Goal: Task Accomplishment & Management: Manage account settings

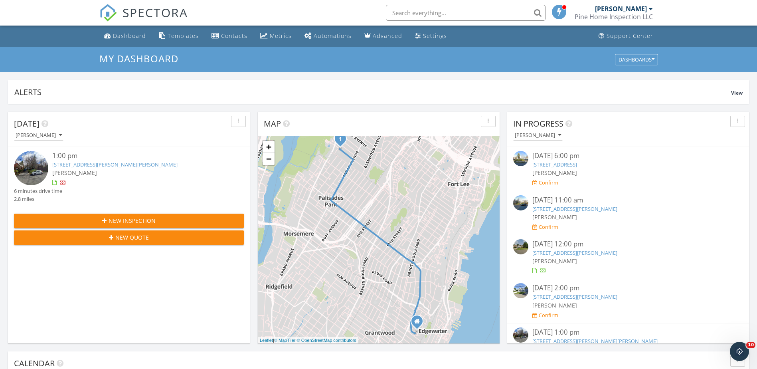
click at [34, 166] on img at bounding box center [31, 168] width 34 height 34
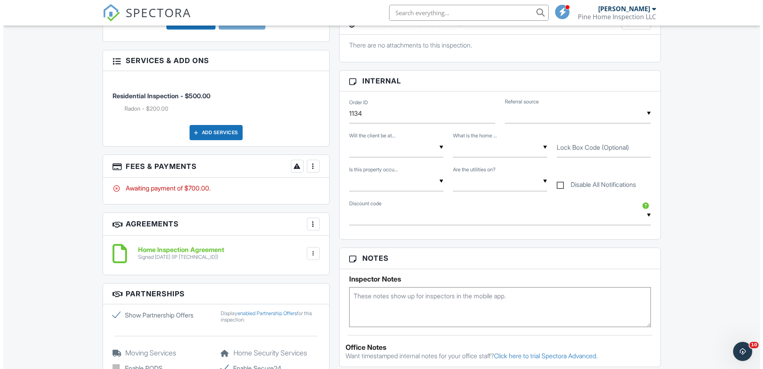
scroll to position [303, 0]
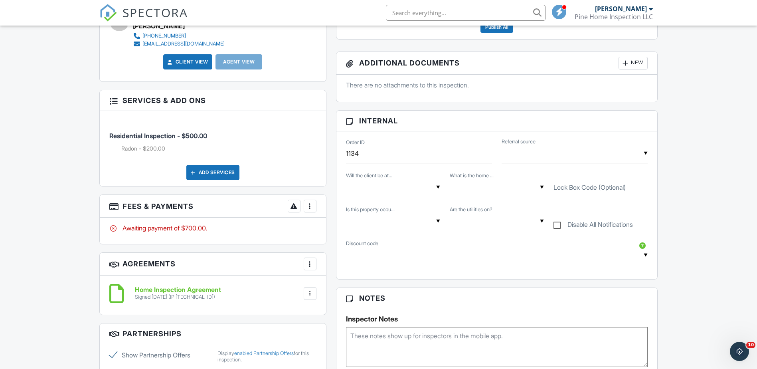
click at [309, 205] on div at bounding box center [310, 206] width 8 height 8
click at [337, 247] on li "Add Services" at bounding box center [349, 250] width 83 height 20
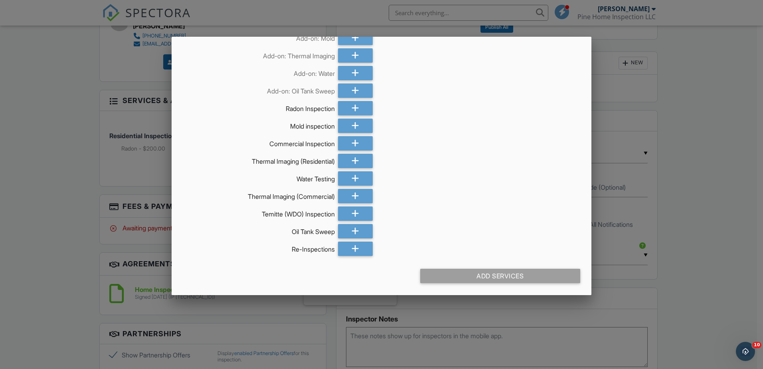
scroll to position [0, 0]
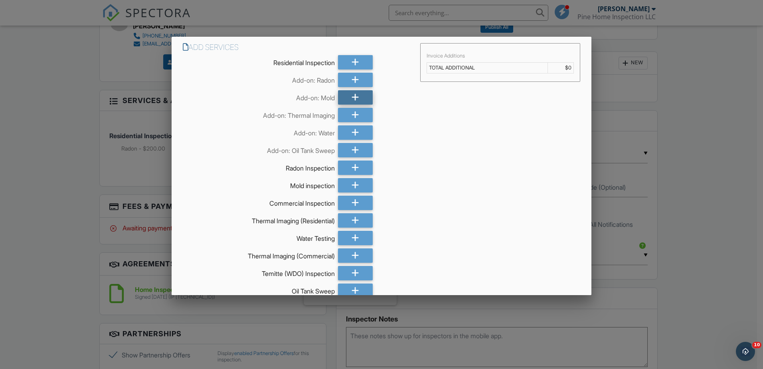
click at [351, 95] on icon at bounding box center [355, 97] width 8 height 14
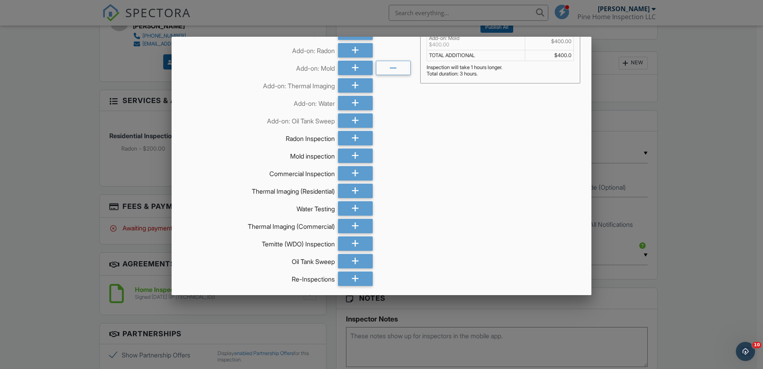
scroll to position [59, 0]
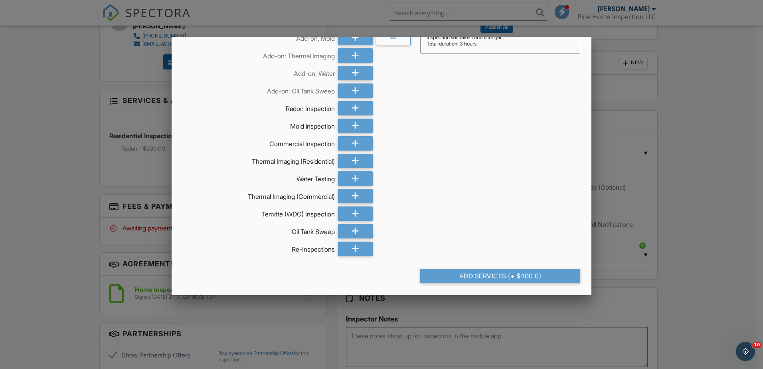
click at [80, 236] on div at bounding box center [381, 190] width 763 height 461
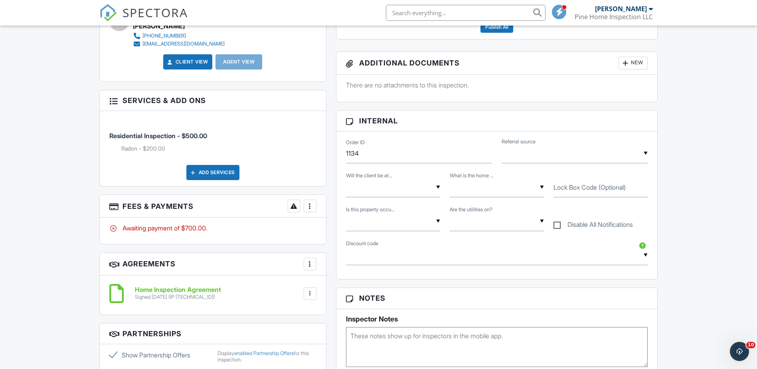
click at [217, 171] on div "Add Services" at bounding box center [212, 172] width 53 height 15
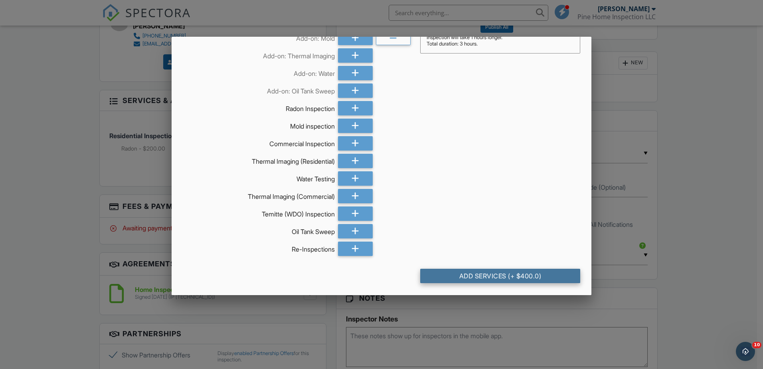
click at [482, 273] on div "Add Services (+ $400.0)" at bounding box center [500, 275] width 160 height 14
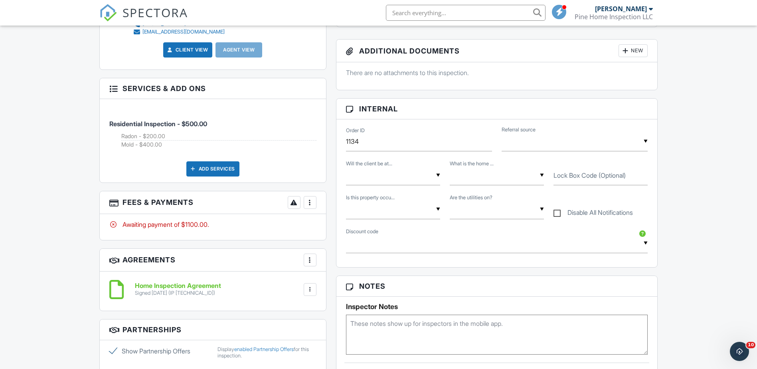
click at [308, 205] on div at bounding box center [310, 202] width 8 height 8
click at [345, 229] on li "Edit Fees & Payments" at bounding box center [349, 227] width 83 height 20
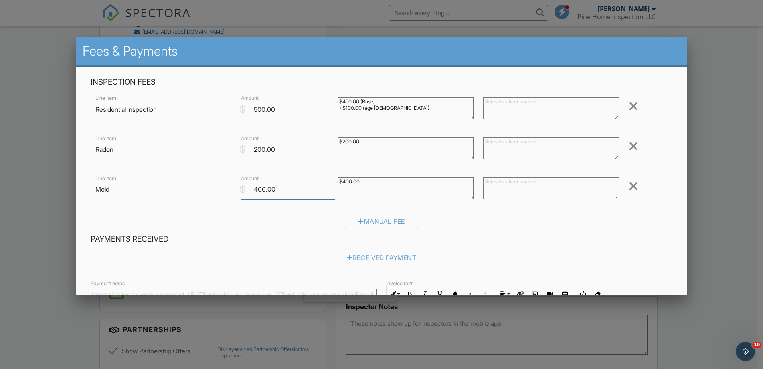
click at [325, 191] on input "400.00" at bounding box center [288, 189] width 94 height 20
click at [329, 192] on input "399.99" at bounding box center [288, 189] width 94 height 20
click at [329, 192] on input "399.98" at bounding box center [288, 189] width 94 height 20
click at [292, 191] on input "399.98" at bounding box center [288, 189] width 94 height 20
click at [275, 188] on input "399.98" at bounding box center [288, 189] width 94 height 20
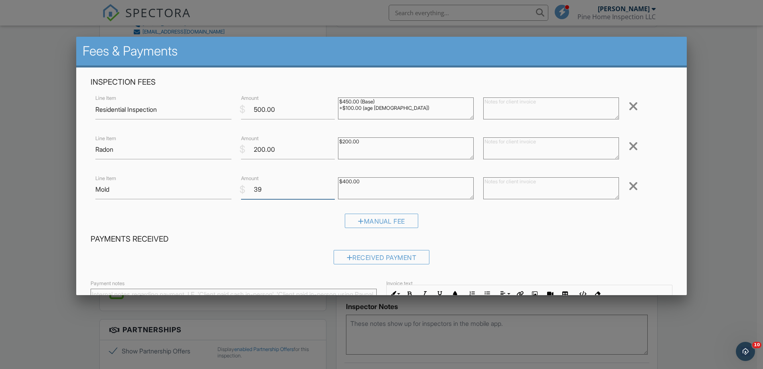
type input "3"
type input "-0"
type input "-2"
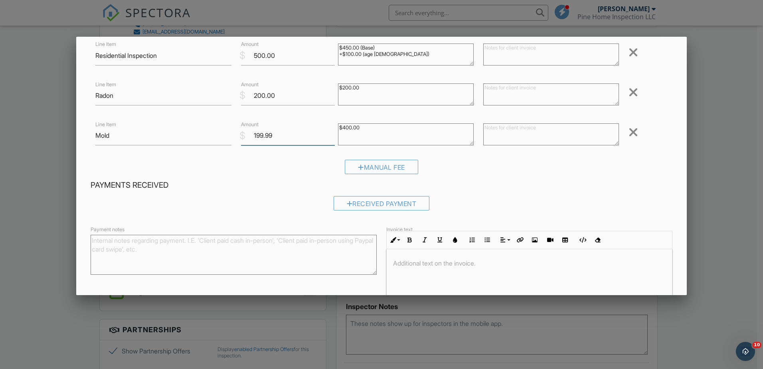
scroll to position [106, 0]
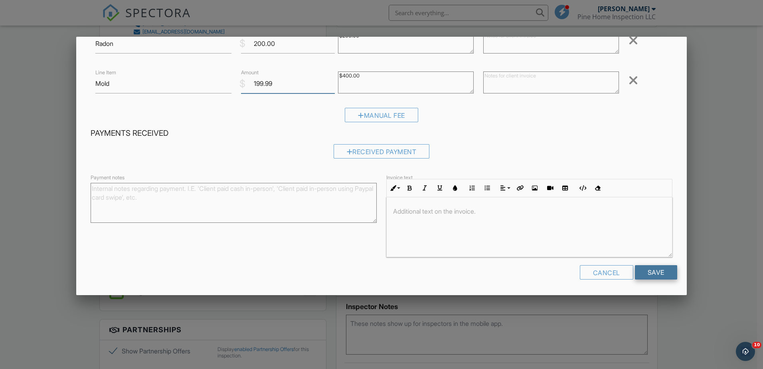
type input "199.99"
click at [644, 272] on input "Save" at bounding box center [656, 272] width 42 height 14
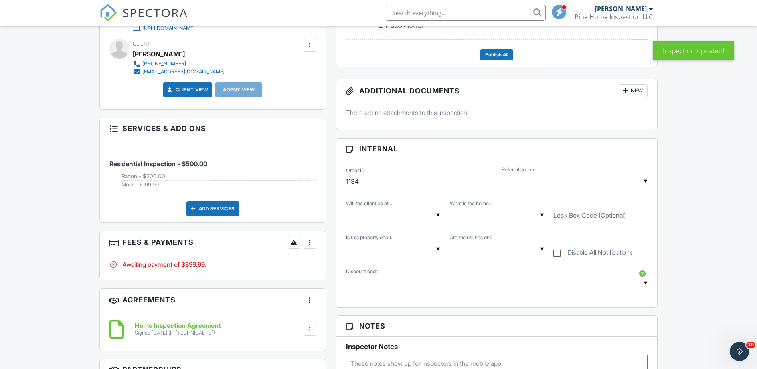
click at [315, 245] on div "More" at bounding box center [310, 242] width 13 height 13
click at [336, 267] on li "Edit Fees & Payments" at bounding box center [349, 266] width 83 height 20
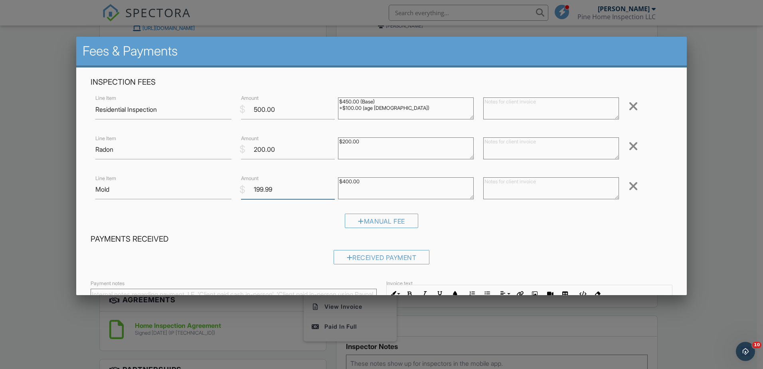
click at [272, 187] on input "199.99" at bounding box center [288, 189] width 94 height 20
type input "1"
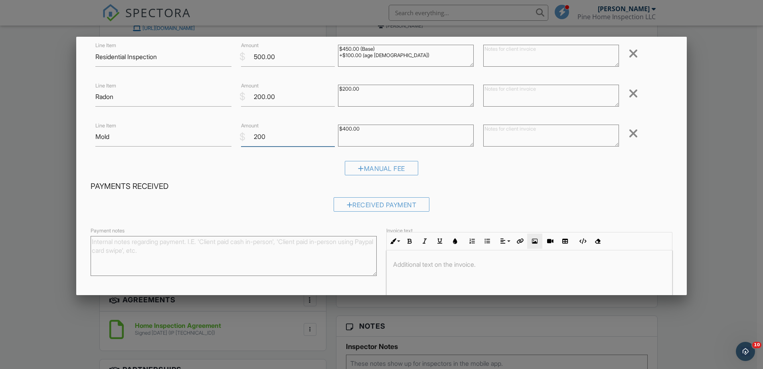
scroll to position [106, 0]
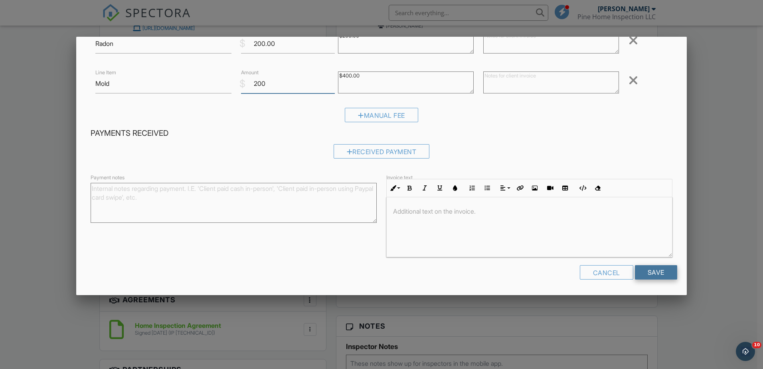
type input "200"
click at [655, 277] on input "Save" at bounding box center [656, 272] width 42 height 14
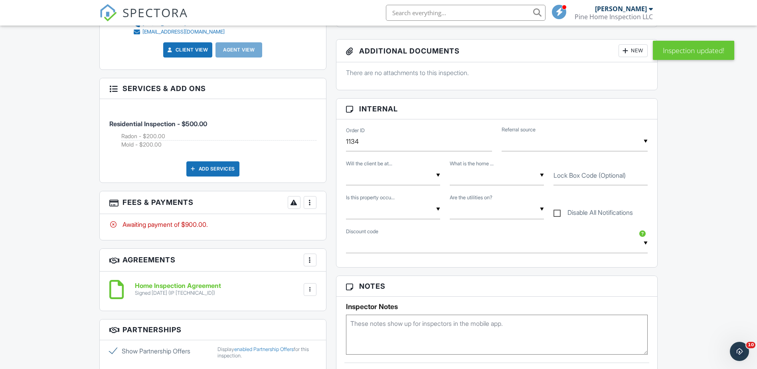
scroll to position [359, 0]
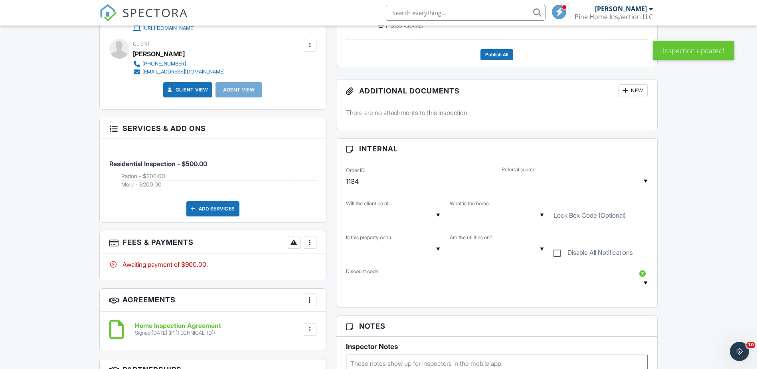
click at [313, 246] on div at bounding box center [310, 242] width 8 height 8
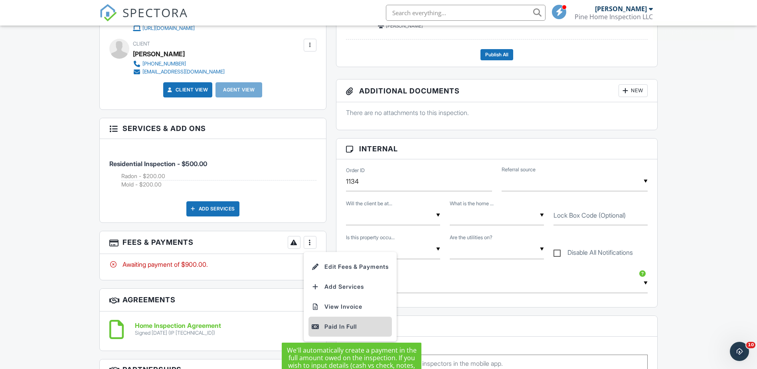
click at [329, 325] on div "Paid In Full" at bounding box center [350, 326] width 77 height 10
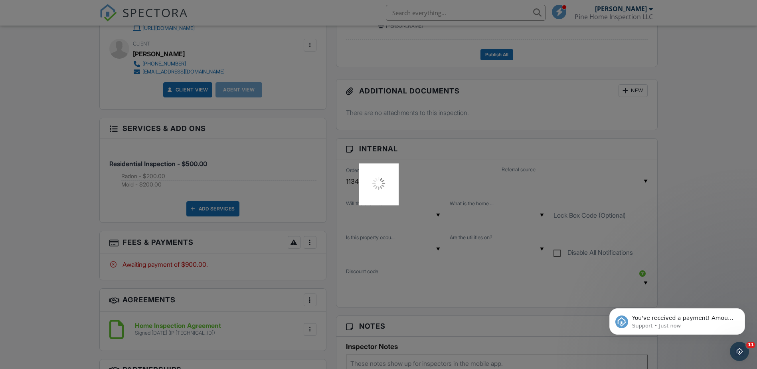
scroll to position [0, 0]
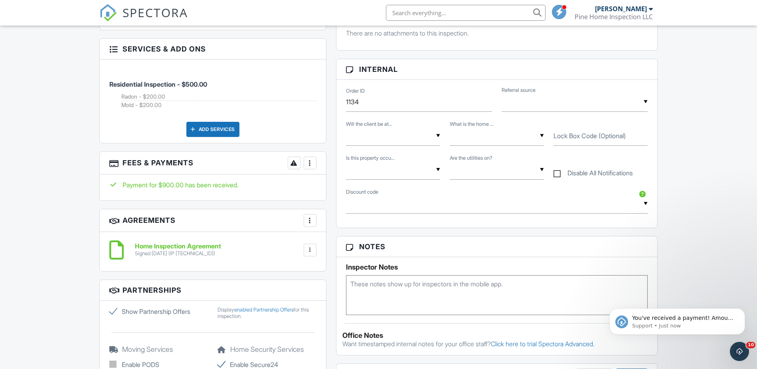
scroll to position [439, 0]
click at [314, 159] on div "More" at bounding box center [310, 162] width 13 height 13
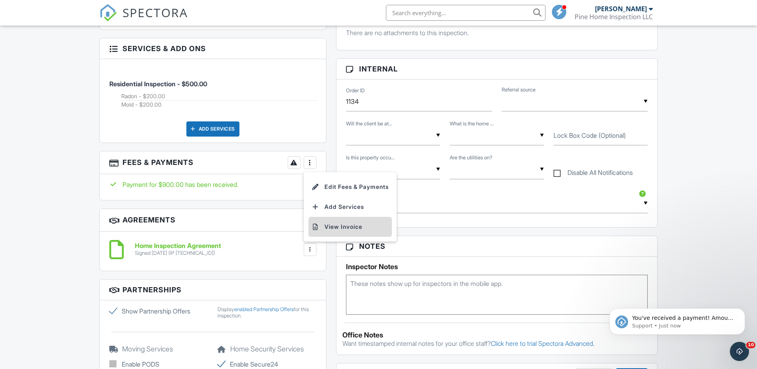
click at [341, 227] on li "View Invoice" at bounding box center [349, 227] width 83 height 20
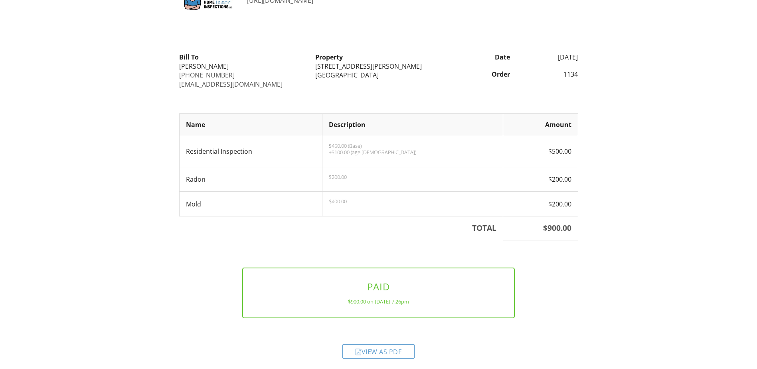
scroll to position [61, 0]
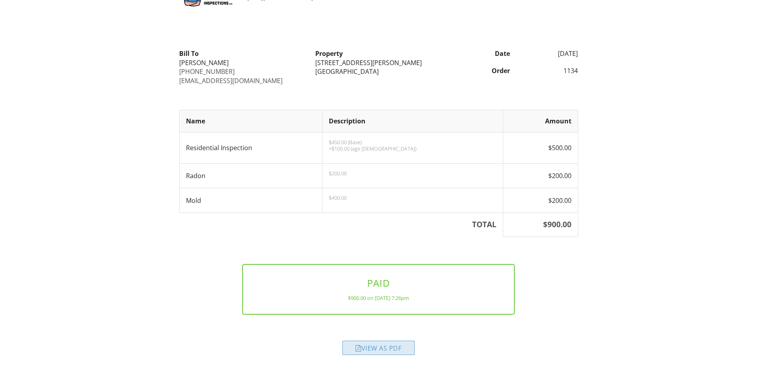
click at [376, 347] on div "View as PDF" at bounding box center [378, 347] width 72 height 14
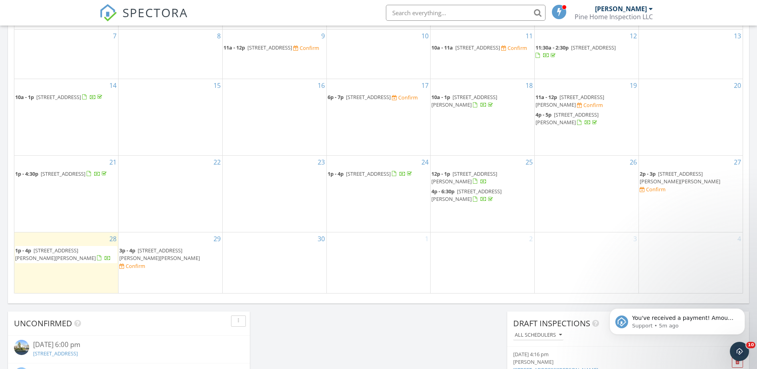
click at [45, 261] on span "[STREET_ADDRESS][PERSON_NAME][PERSON_NAME]" at bounding box center [55, 253] width 81 height 15
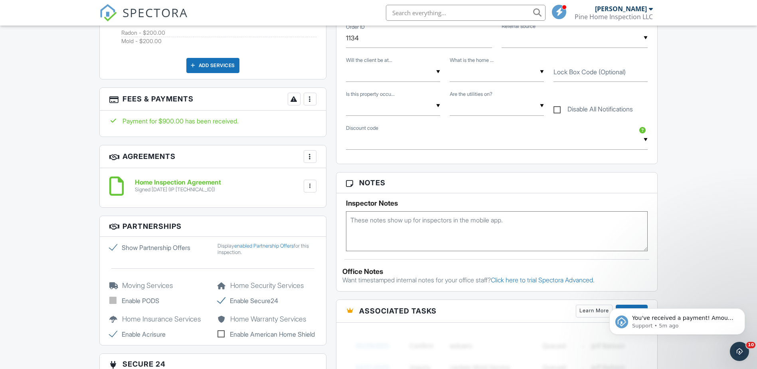
click at [172, 181] on h6 "Home Inspection Agreement" at bounding box center [178, 182] width 86 height 7
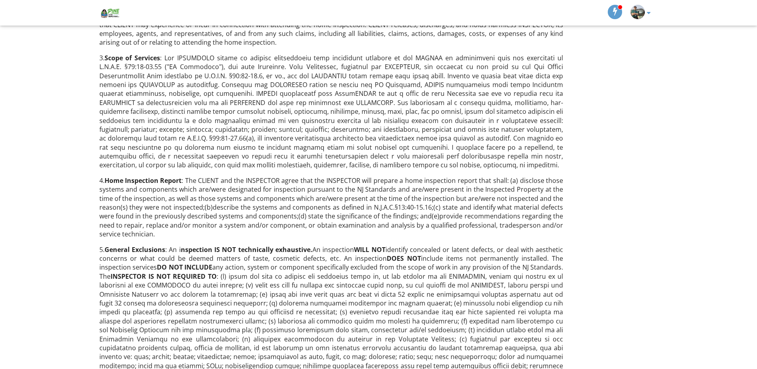
scroll to position [160, 0]
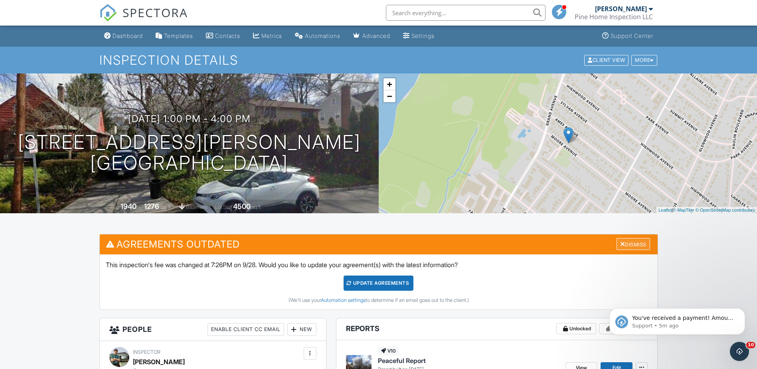
click at [630, 239] on div "Dismiss" at bounding box center [633, 244] width 34 height 12
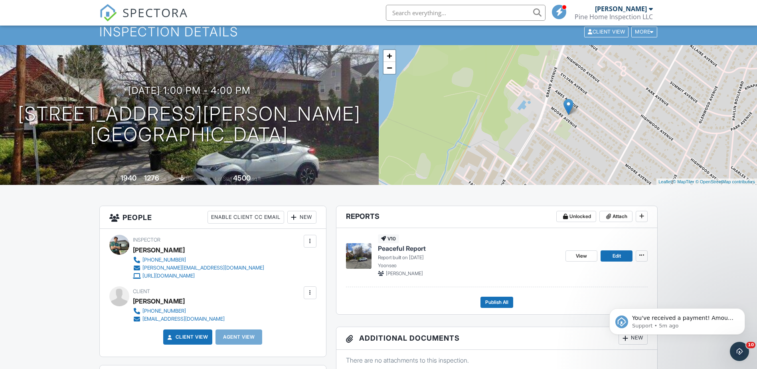
scroll to position [120, 0]
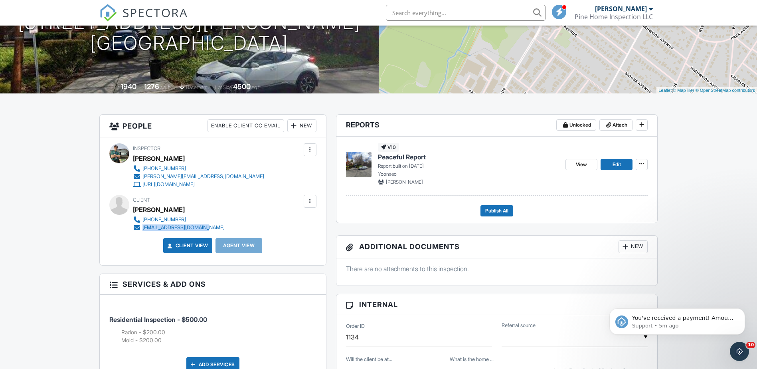
drag, startPoint x: 208, startPoint y: 226, endPoint x: 137, endPoint y: 228, distance: 71.4
click at [137, 228] on div "551-430-1457 alleyluvkevin@gmail.com" at bounding box center [182, 223] width 98 height 16
drag, startPoint x: 137, startPoint y: 228, endPoint x: 156, endPoint y: 229, distance: 19.2
copy link "[EMAIL_ADDRESS][DOMAIN_NAME]"
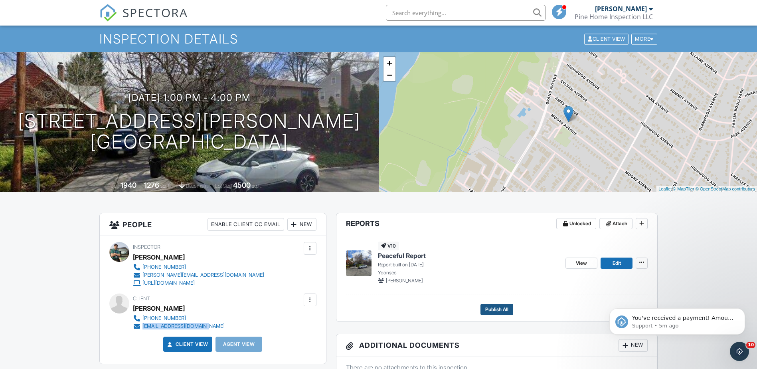
scroll to position [0, 0]
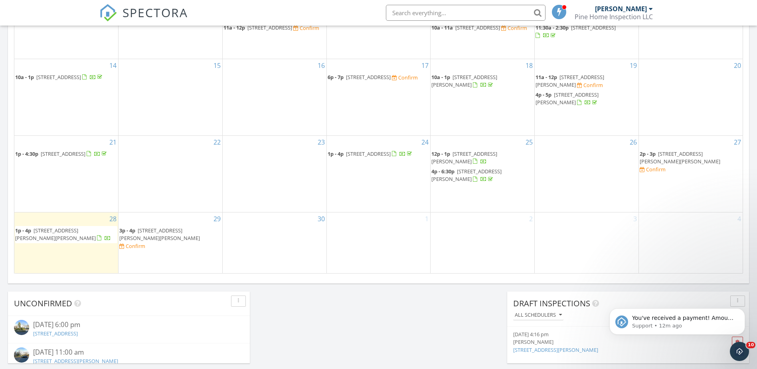
scroll to position [519, 0]
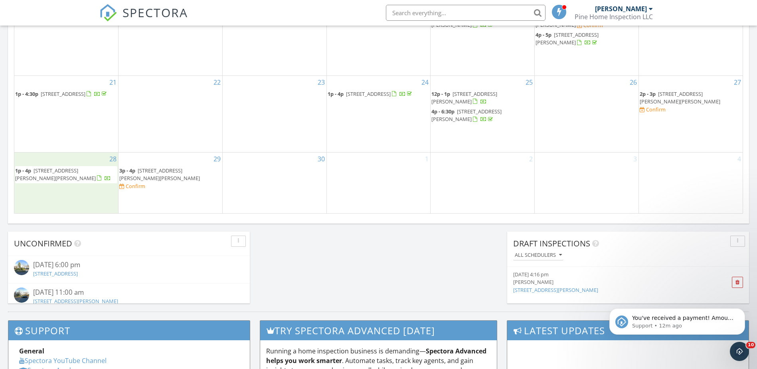
click at [42, 174] on div "28 1p - 4p 141 Moore Ave, Leonia 07605" at bounding box center [66, 182] width 104 height 61
click at [61, 182] on span "1p - 4p 141 Moore Ave, Leonia 07605" at bounding box center [66, 175] width 102 height 16
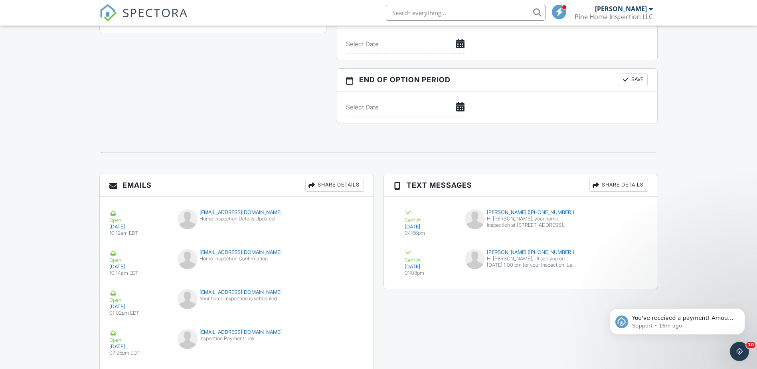
scroll to position [877, 0]
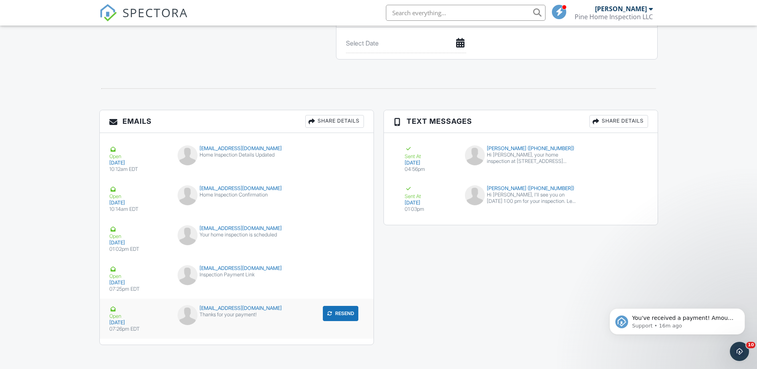
click at [265, 314] on div "Thanks for your payment!" at bounding box center [236, 314] width 118 height 6
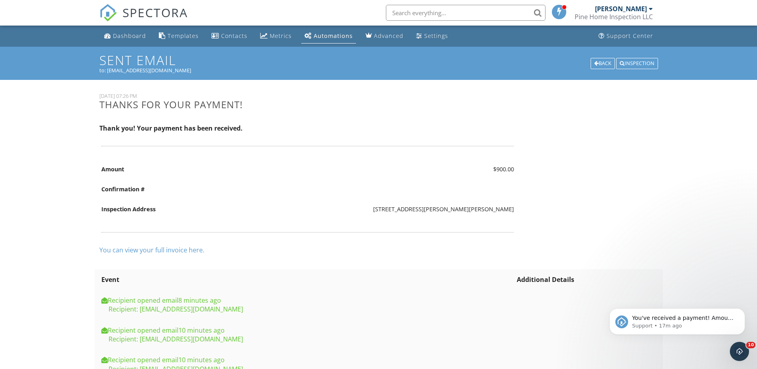
click at [180, 251] on link "You can view your full invoice here." at bounding box center [151, 249] width 105 height 9
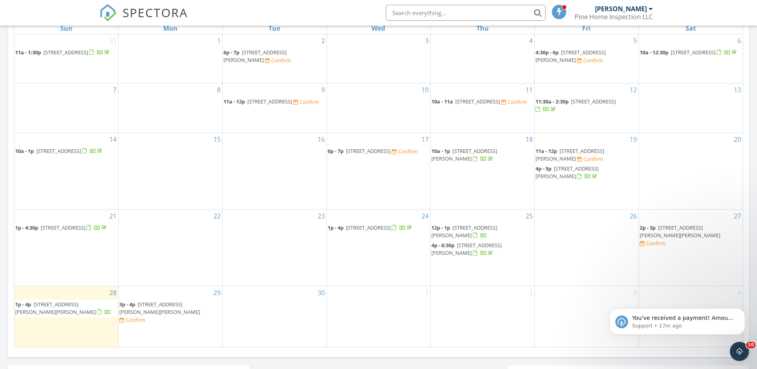
scroll to position [399, 0]
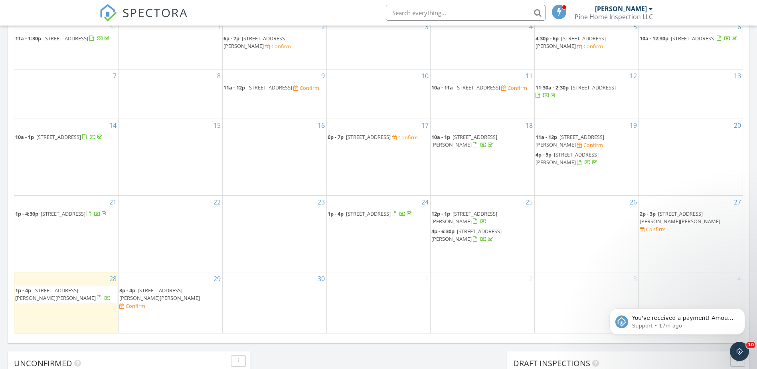
click at [82, 301] on span "141 Moore Ave, Leonia 07605" at bounding box center [55, 293] width 81 height 15
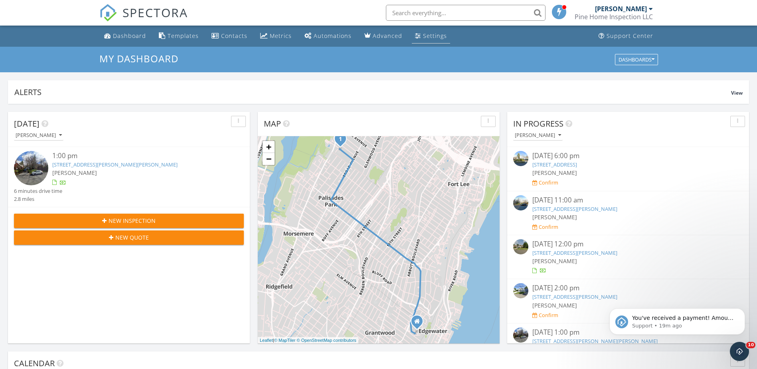
click at [425, 41] on link "Settings" at bounding box center [431, 36] width 38 height 15
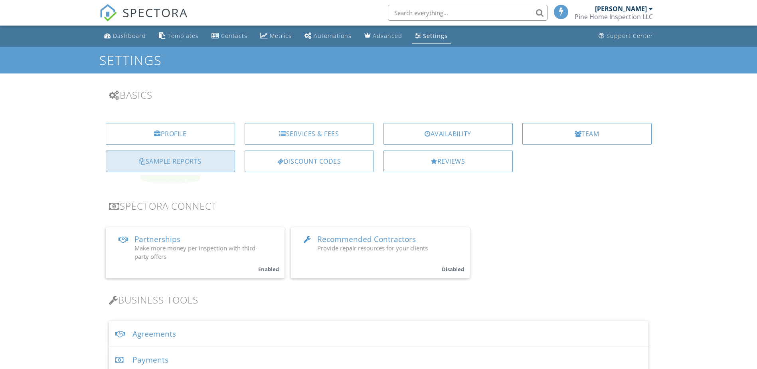
click at [205, 158] on div "Sample Reports" at bounding box center [170, 161] width 129 height 22
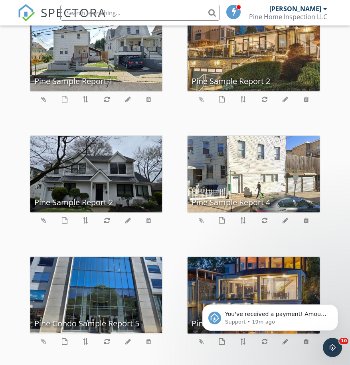
scroll to position [173, 0]
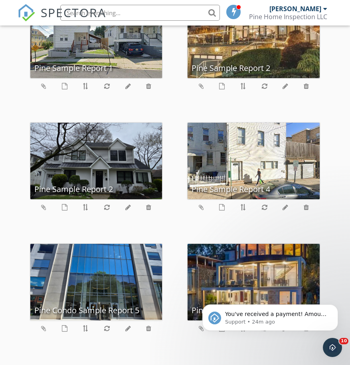
click at [198, 329] on body "You've received a payment! Amount $900.00 Fee $0.00 Net $900.00 Transaction # I…" at bounding box center [269, 315] width 153 height 49
click at [334, 306] on icon "Dismiss notification" at bounding box center [335, 307] width 4 height 4
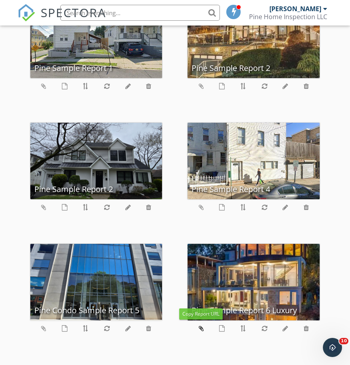
click at [199, 327] on icon at bounding box center [201, 328] width 5 height 6
click at [43, 328] on icon at bounding box center [43, 328] width 5 height 6
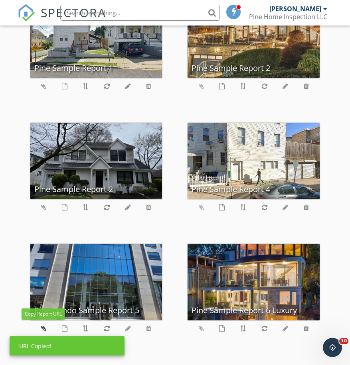
click at [43, 328] on icon at bounding box center [43, 328] width 5 height 6
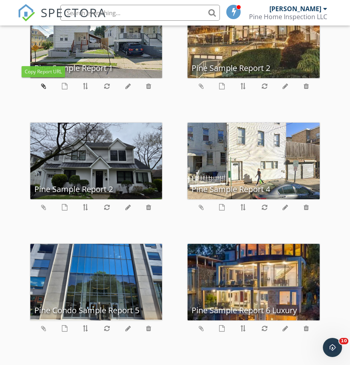
click at [42, 83] on icon at bounding box center [43, 86] width 5 height 6
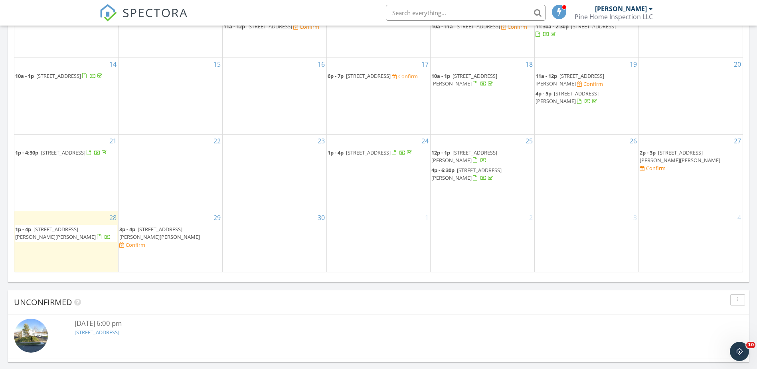
scroll to position [1037, 0]
